Goal: Task Accomplishment & Management: Manage account settings

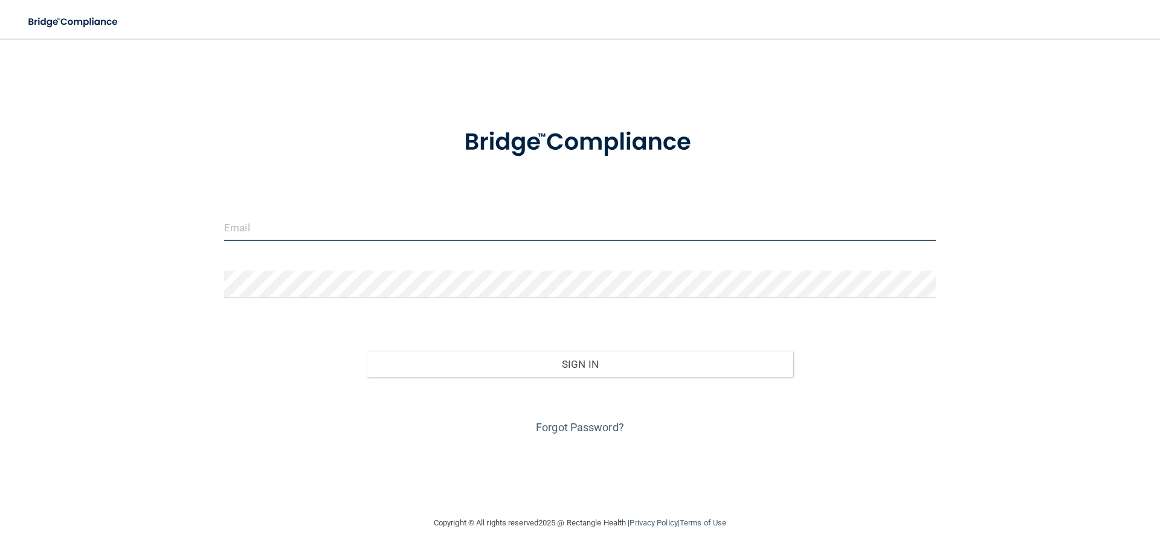
click at [280, 227] on input "email" at bounding box center [580, 227] width 712 height 27
type input "[EMAIL_ADDRESS][DOMAIN_NAME]"
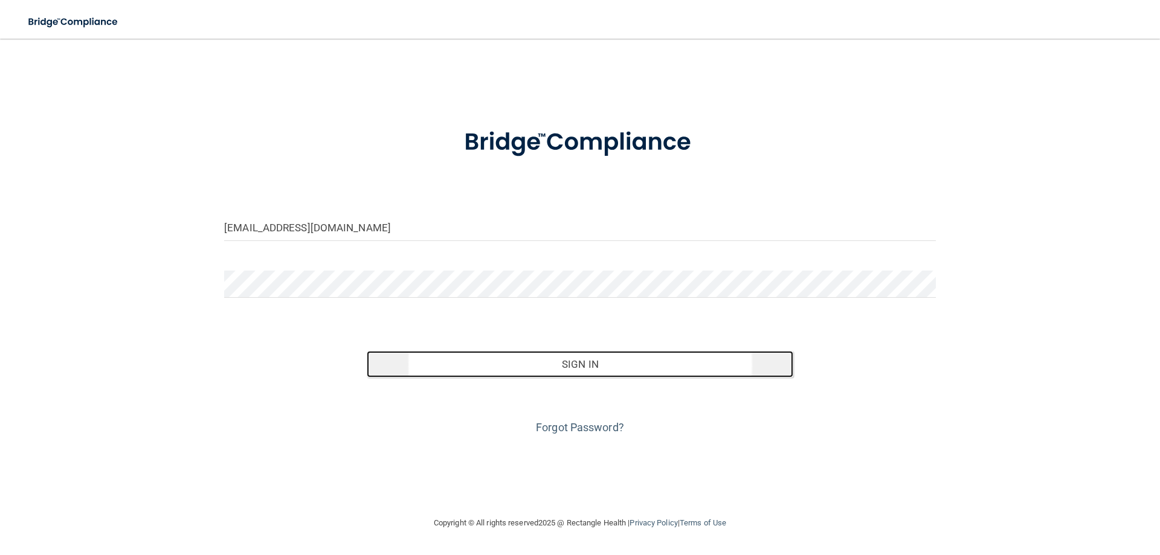
click at [457, 361] on button "Sign In" at bounding box center [580, 364] width 427 height 27
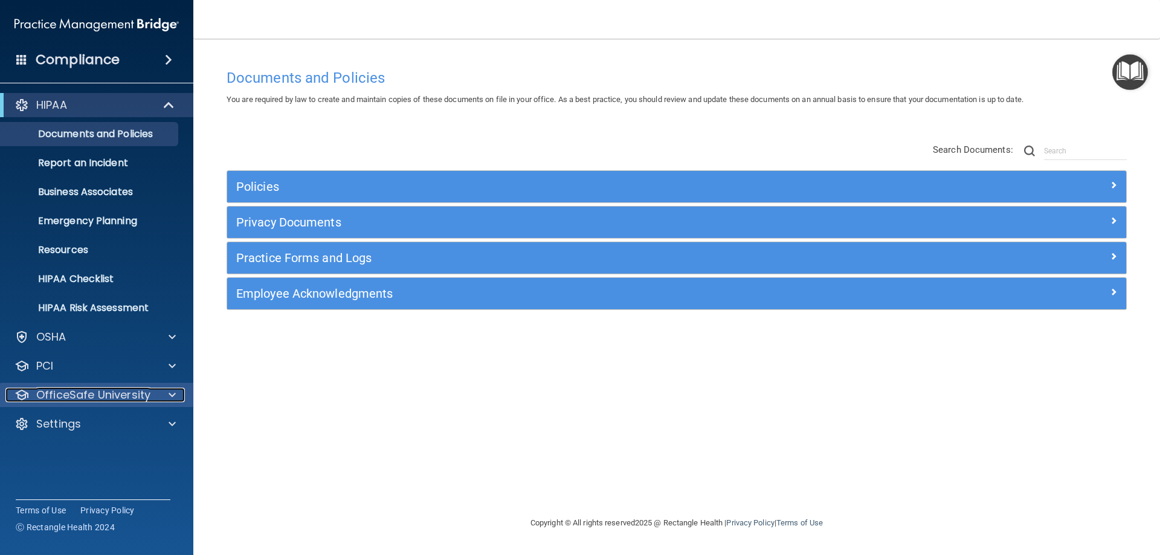
click at [67, 397] on p "OfficeSafe University" at bounding box center [93, 395] width 114 height 15
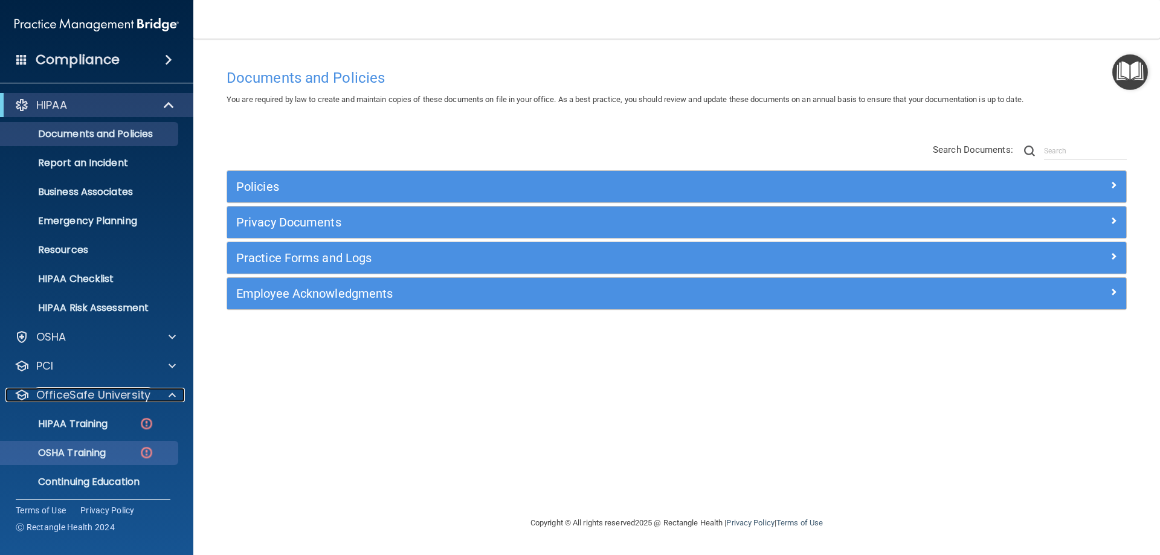
scroll to position [33, 0]
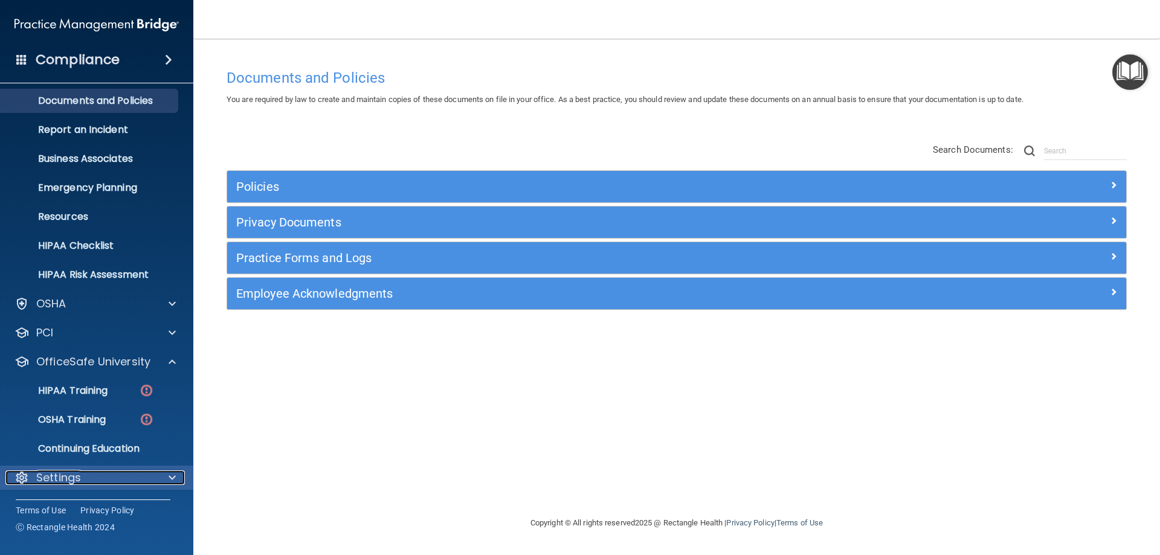
click at [54, 478] on p "Settings" at bounding box center [58, 478] width 45 height 15
click at [170, 476] on span at bounding box center [172, 478] width 7 height 15
click at [77, 481] on p "Settings" at bounding box center [58, 478] width 45 height 15
click at [56, 483] on p "Settings" at bounding box center [58, 478] width 45 height 15
click at [95, 476] on div "Settings" at bounding box center [80, 478] width 150 height 15
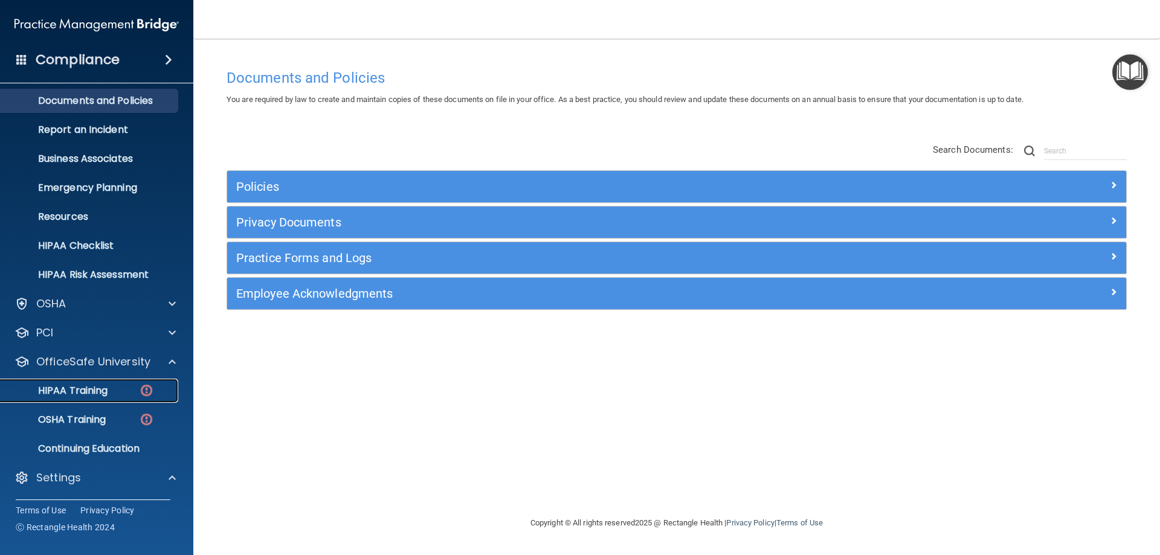
click at [74, 385] on p "HIPAA Training" at bounding box center [58, 391] width 100 height 12
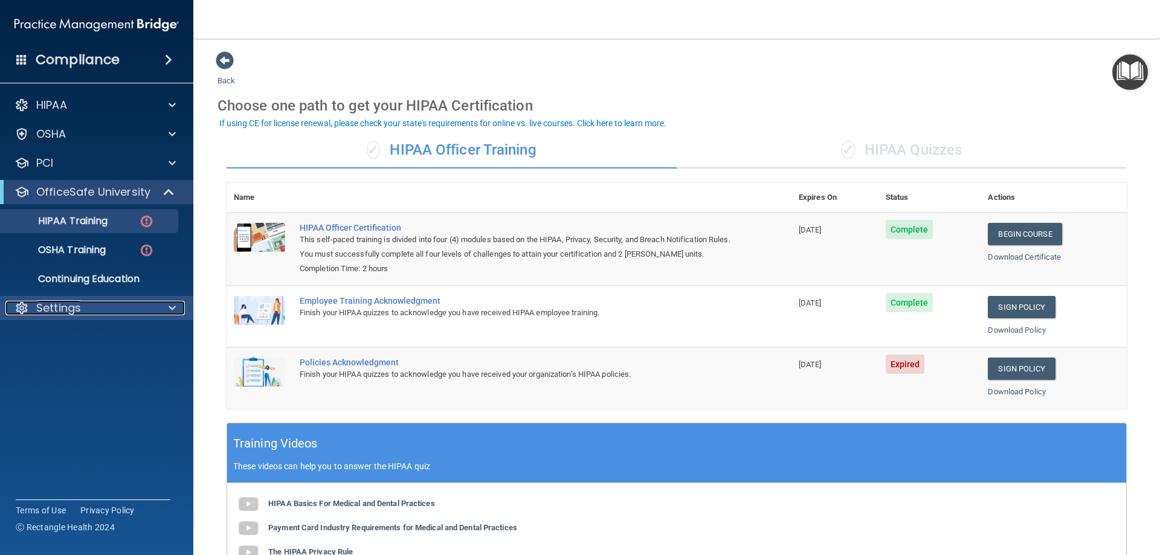
click at [48, 309] on p "Settings" at bounding box center [58, 308] width 45 height 15
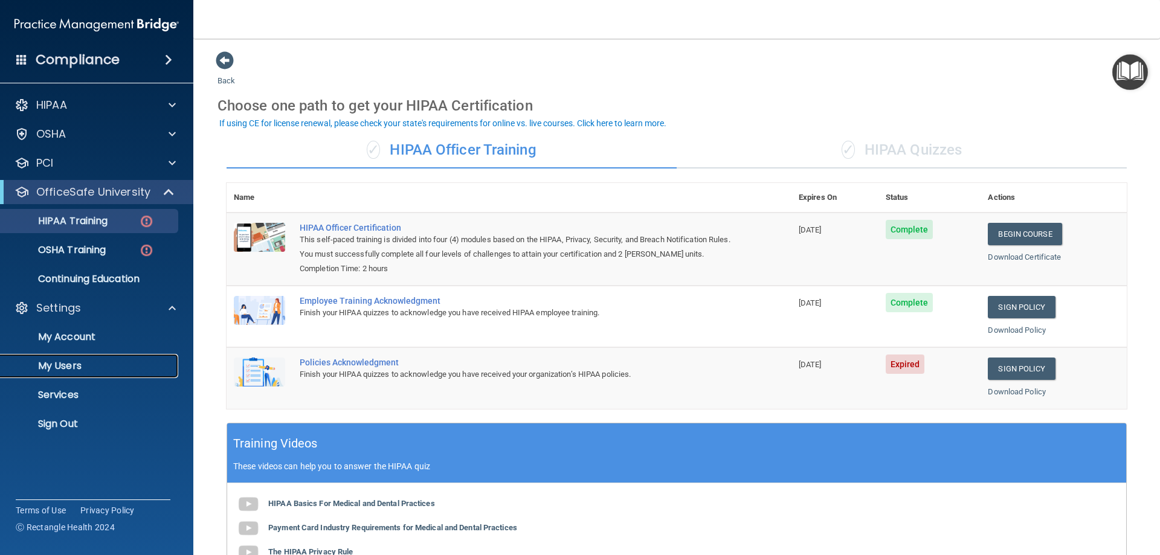
click at [60, 369] on p "My Users" at bounding box center [90, 366] width 165 height 12
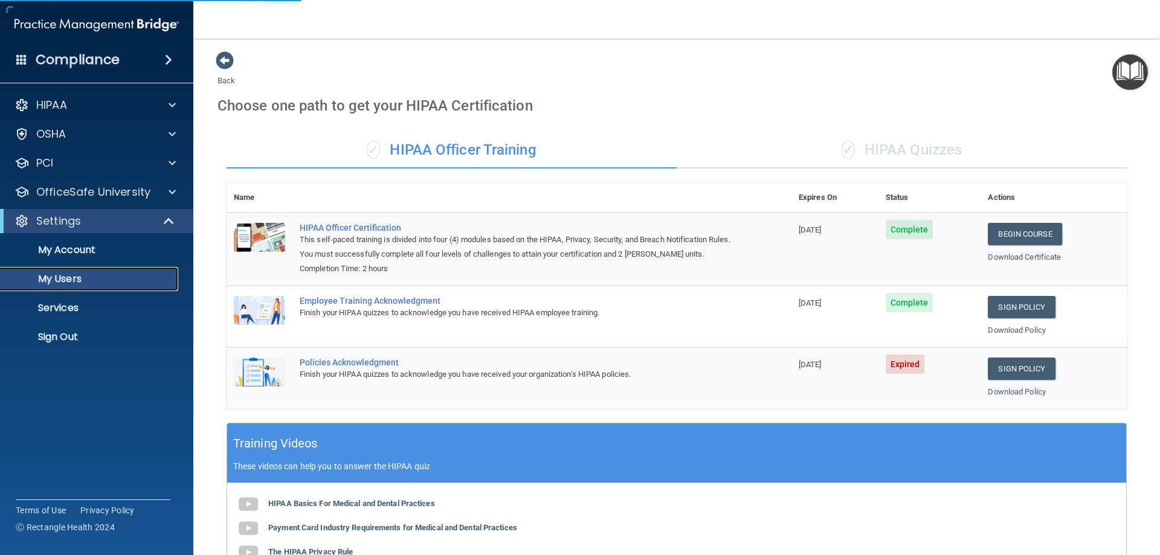
select select "20"
